Goal: Transaction & Acquisition: Book appointment/travel/reservation

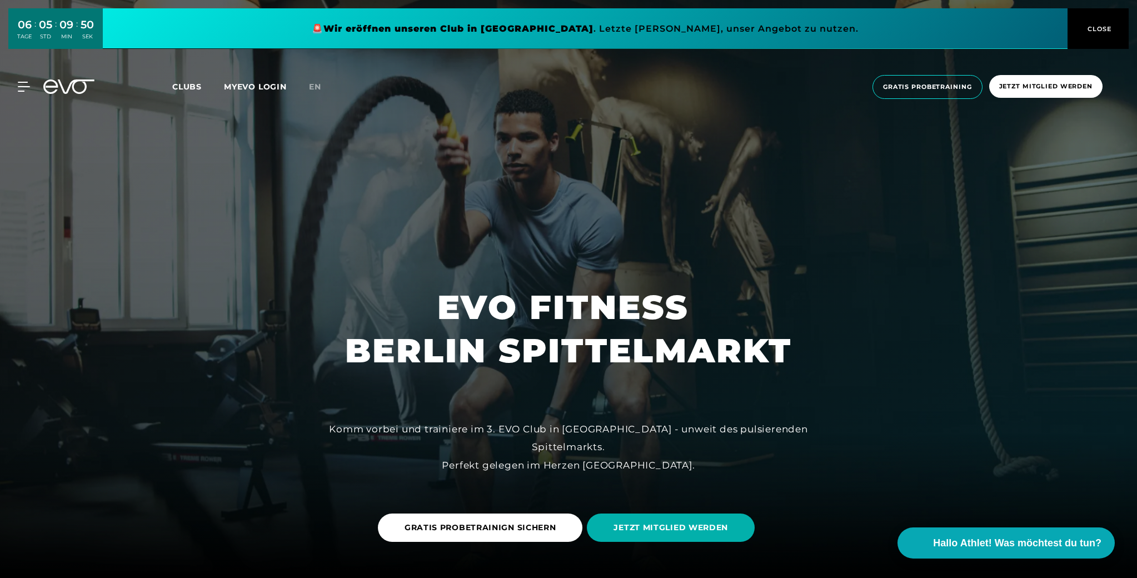
click at [193, 88] on span "Clubs" at bounding box center [186, 87] width 29 height 10
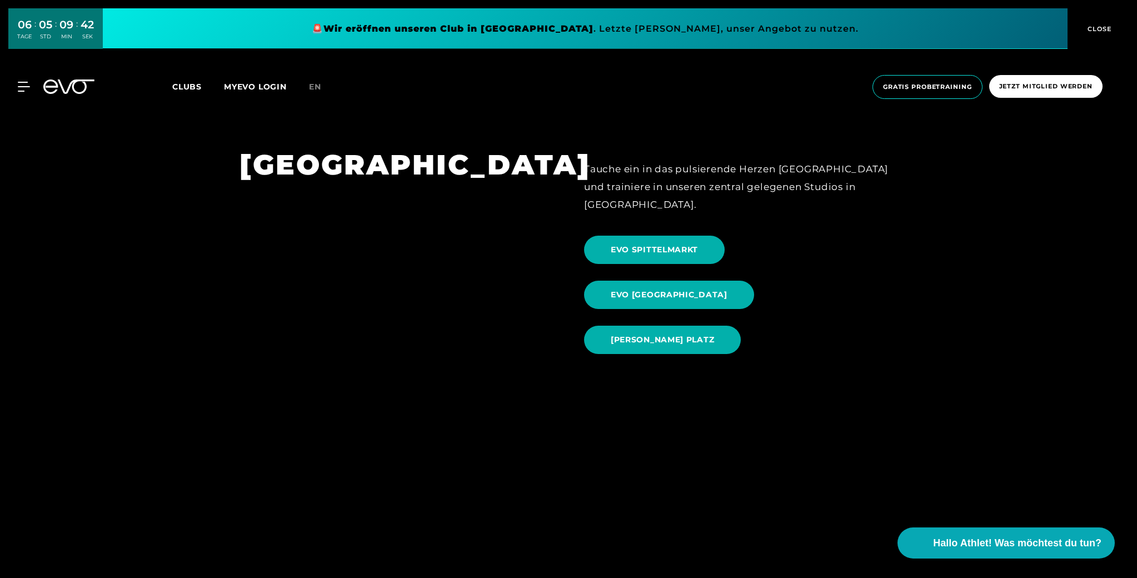
scroll to position [1231, 0]
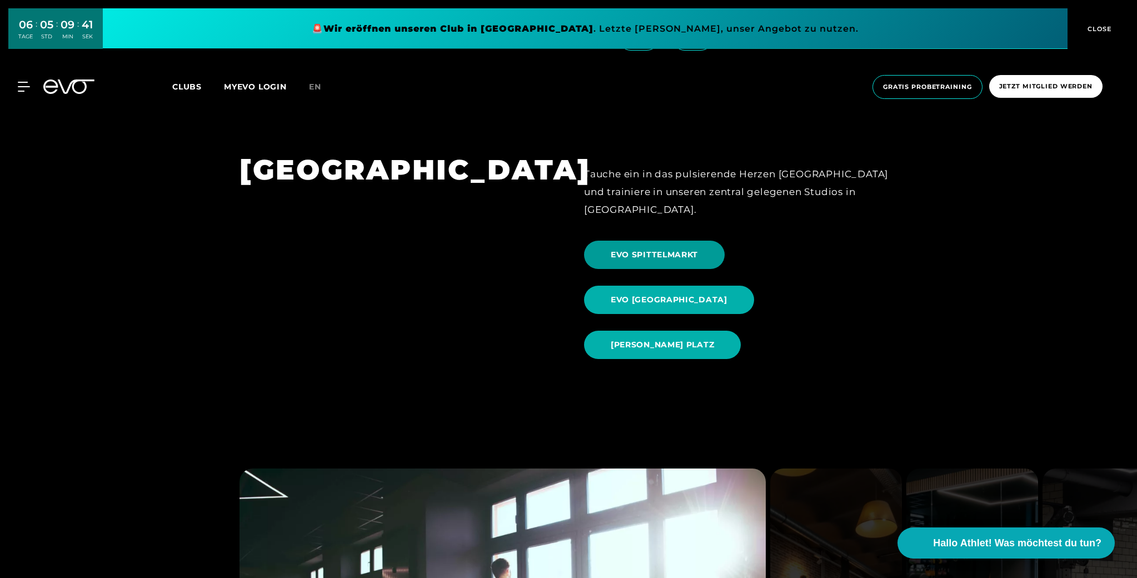
click at [652, 249] on span "EVO SPITTELMARKT" at bounding box center [654, 255] width 87 height 12
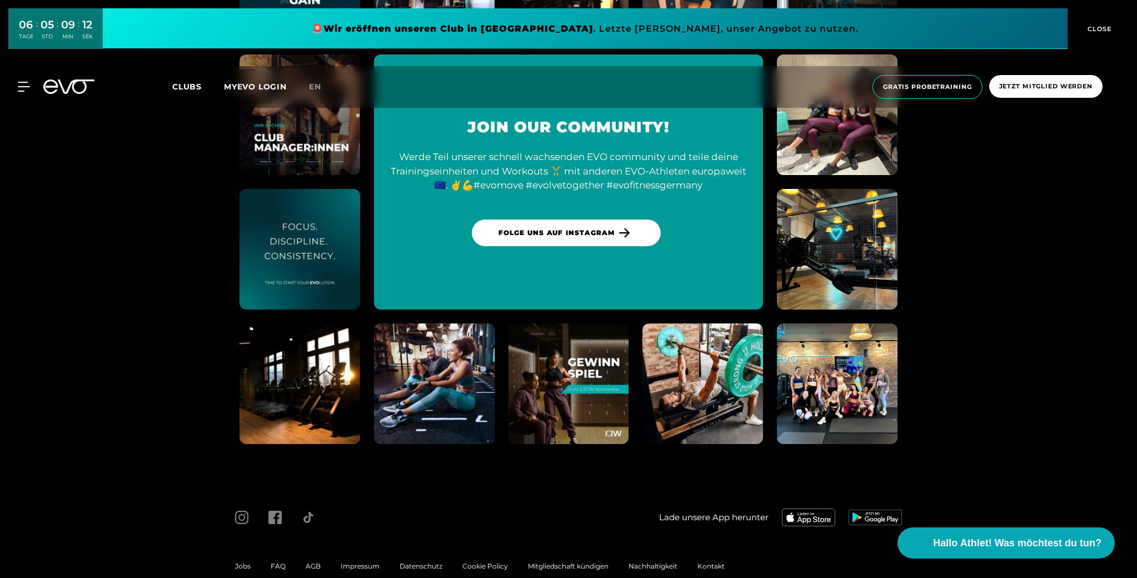
scroll to position [5358, 0]
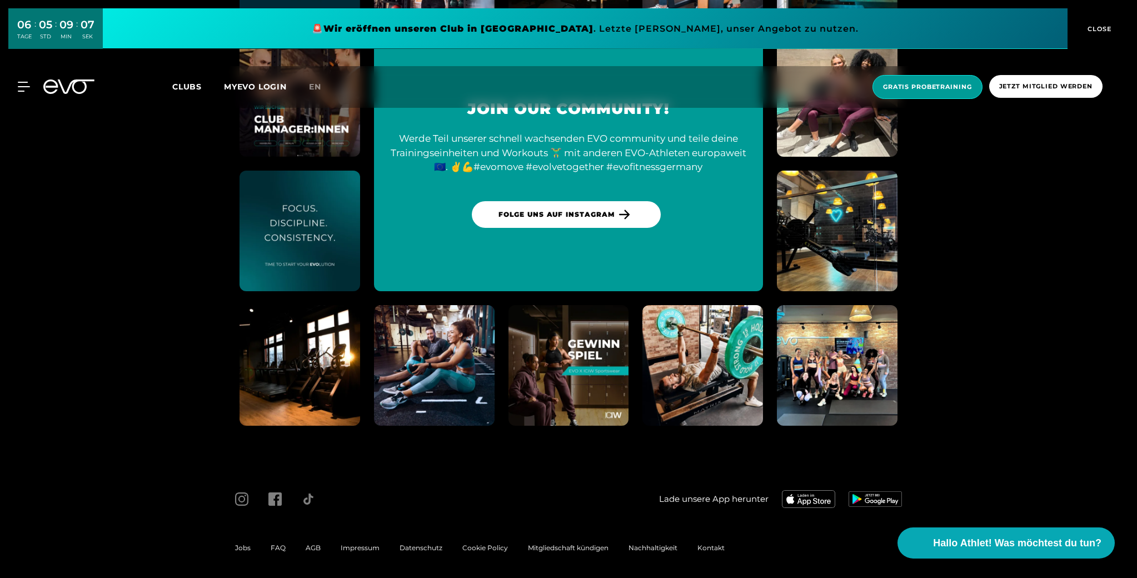
click at [950, 96] on span "Gratis Probetraining" at bounding box center [927, 87] width 110 height 24
